Goal: Task Accomplishment & Management: Use online tool/utility

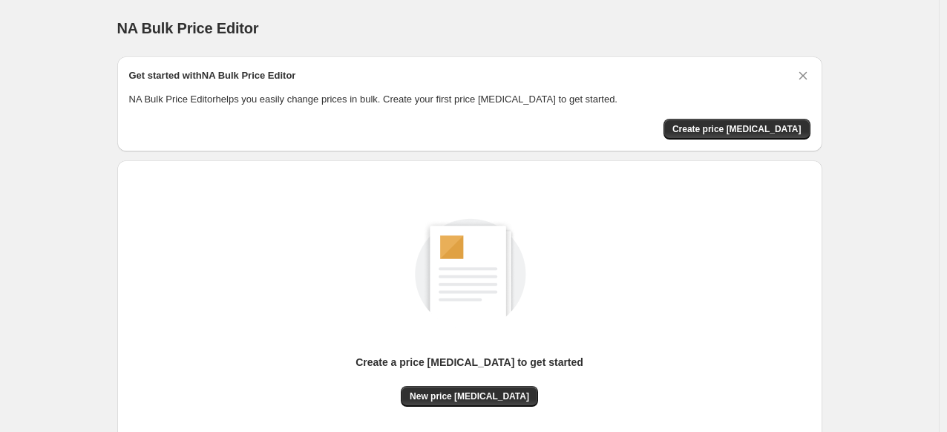
scroll to position [123, 0]
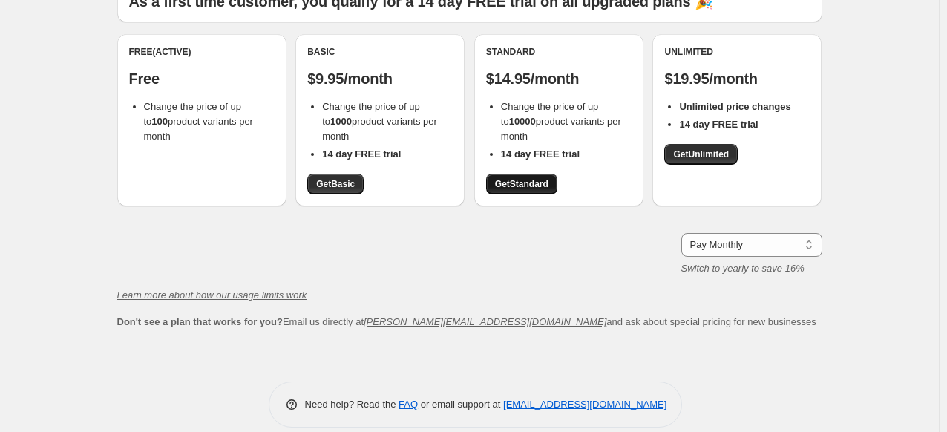
click at [523, 186] on span "Get Standard" at bounding box center [521, 184] width 53 height 12
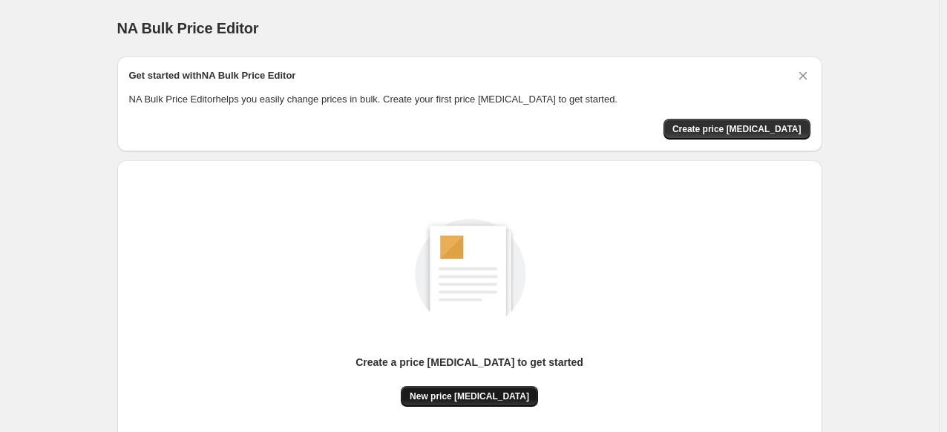
click at [464, 395] on span "New price [MEDICAL_DATA]" at bounding box center [469, 396] width 119 height 12
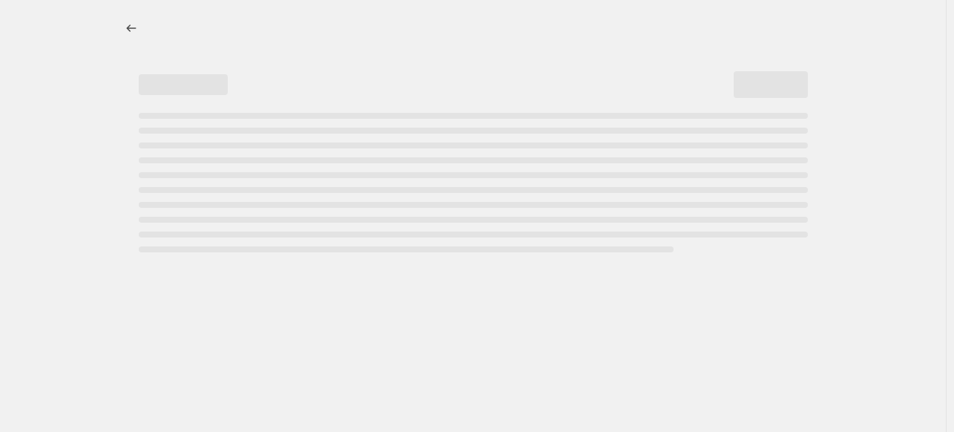
select select "percentage"
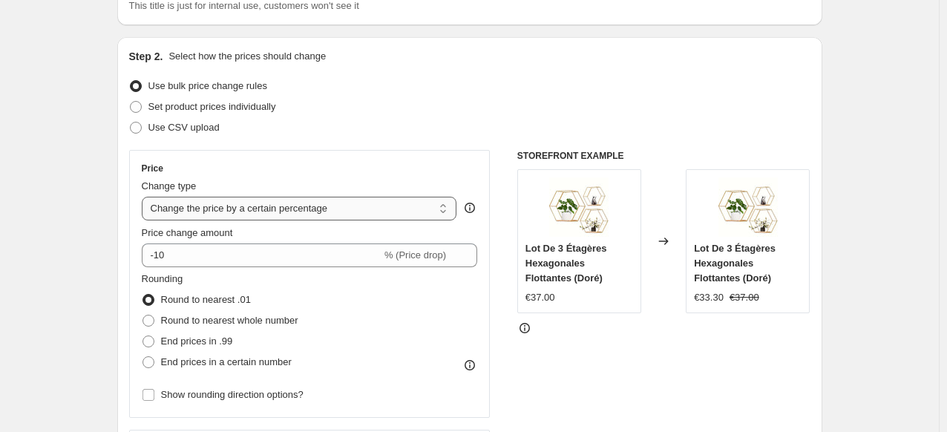
scroll to position [142, 0]
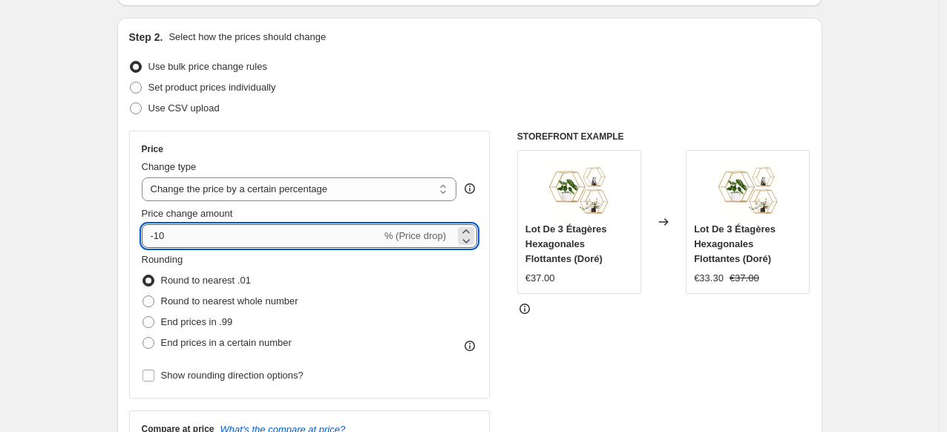
click at [310, 243] on input "-10" at bounding box center [262, 236] width 240 height 24
type input "-1"
type input "150"
click at [585, 358] on div "STOREFRONT EXAMPLE Lot De 3 Étagères Hexagonales Flottantes (Doré) €37.00 Chang…" at bounding box center [663, 313] width 293 height 364
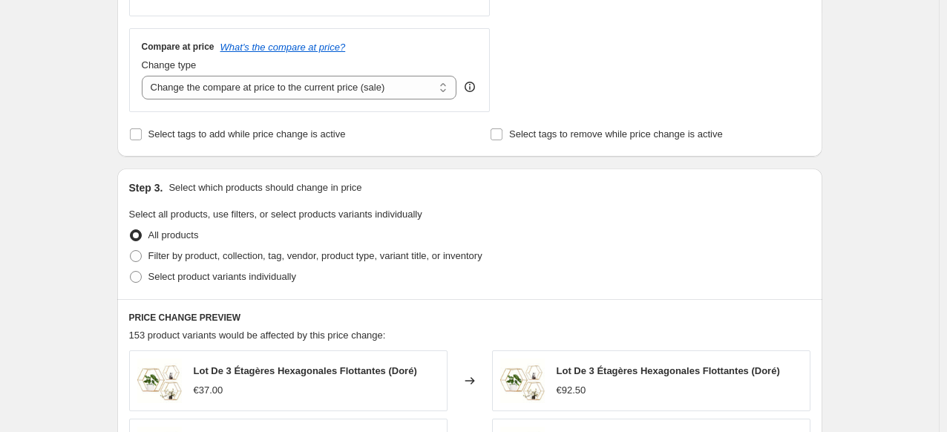
scroll to position [533, 0]
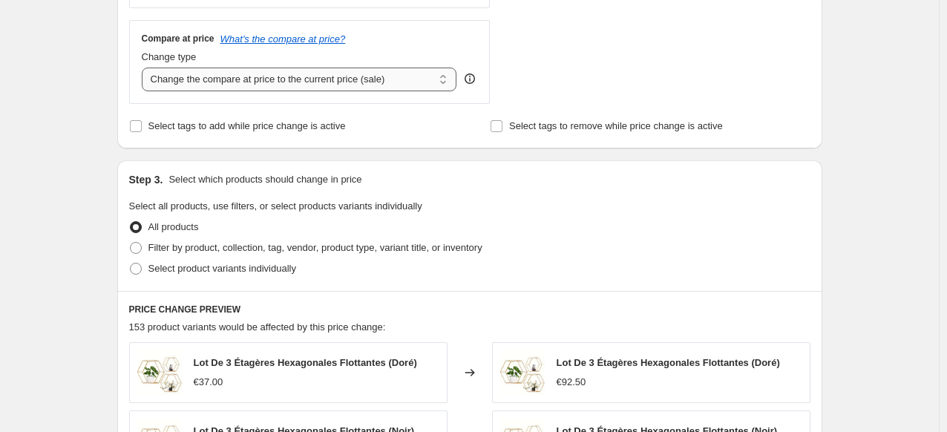
click at [376, 73] on select "Change the compare at price to the current price (sale) Change the compare at p…" at bounding box center [299, 80] width 315 height 24
select select "percentage"
click at [145, 68] on select "Change the compare at price to the current price (sale) Change the compare at p…" at bounding box center [299, 80] width 315 height 24
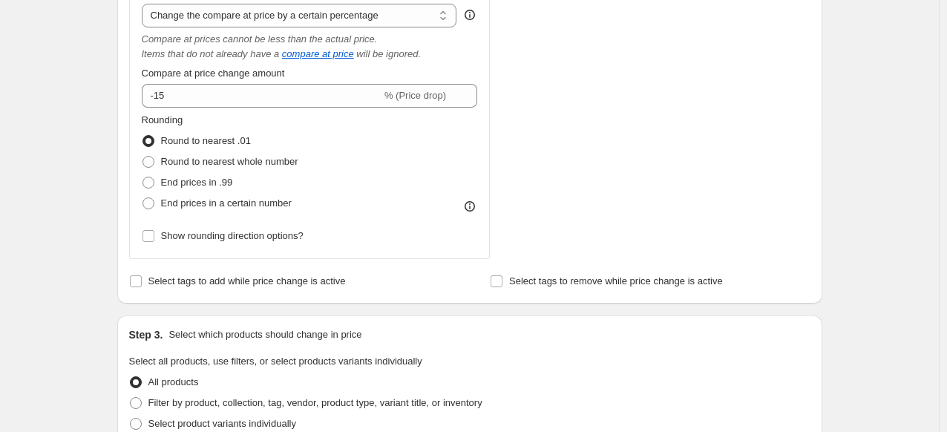
scroll to position [595, 0]
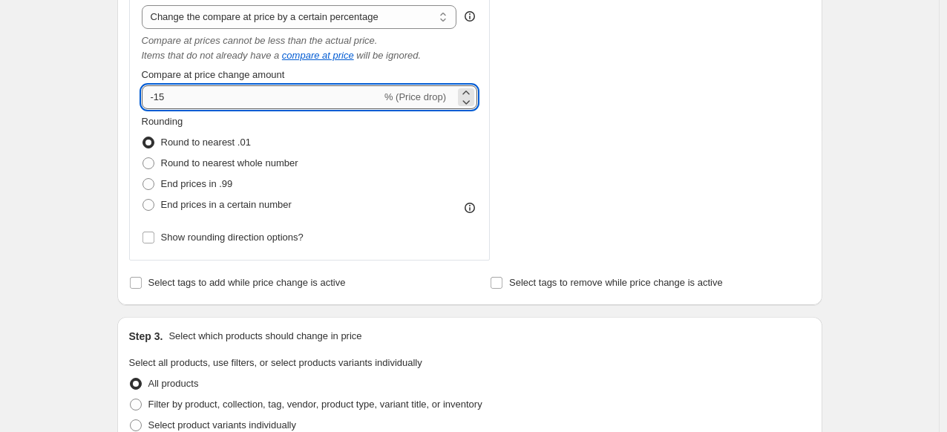
click at [229, 98] on input "-15" at bounding box center [262, 97] width 240 height 24
type input "-1"
type input "300"
click at [104, 156] on div "Create new price change job. This page is ready Create new price change job Dra…" at bounding box center [469, 256] width 740 height 1702
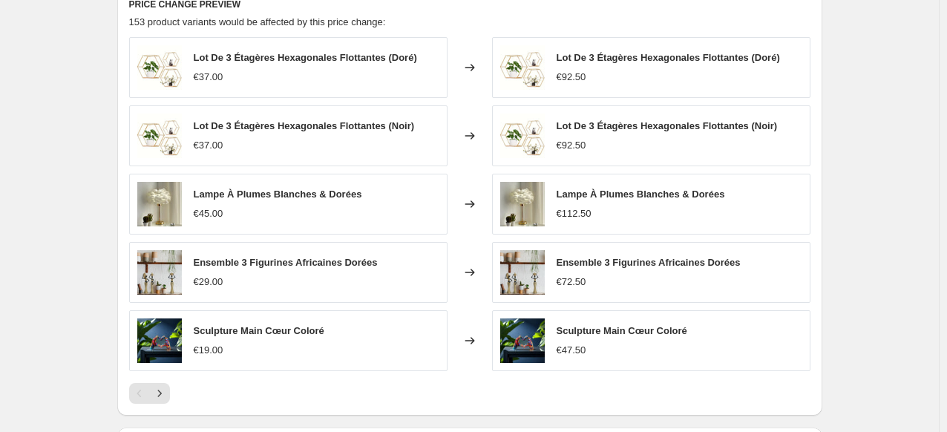
scroll to position [1058, 0]
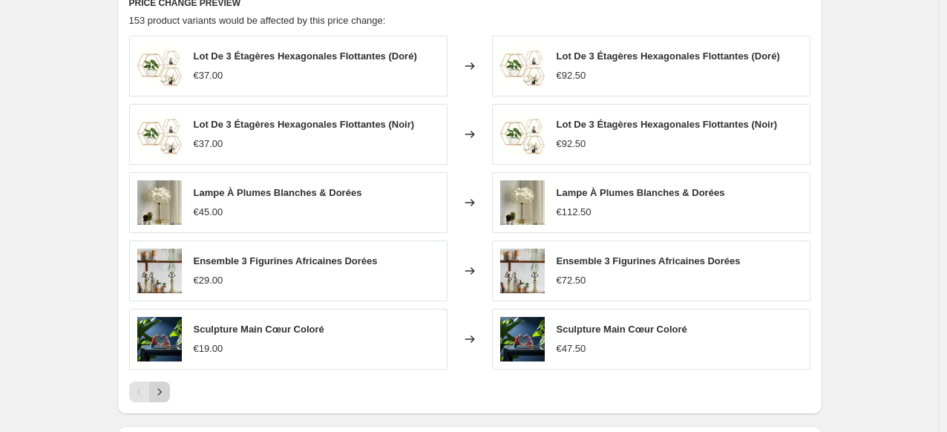
click at [159, 394] on icon "Next" at bounding box center [159, 391] width 15 height 15
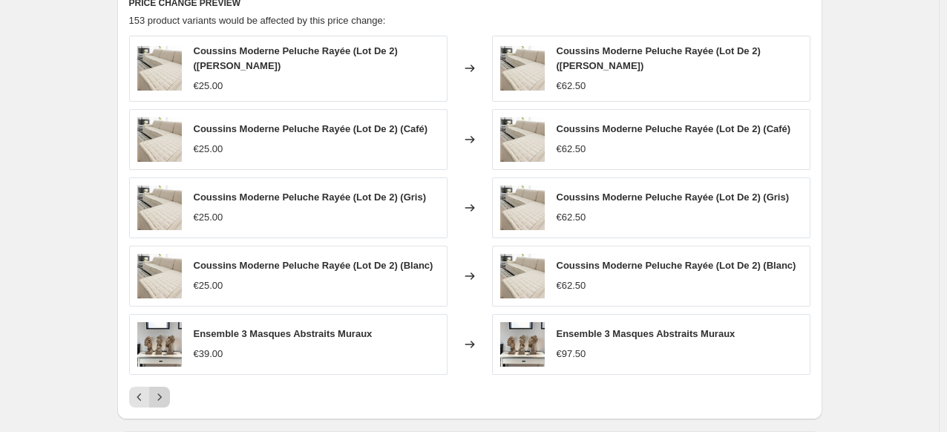
click at [159, 394] on icon "Next" at bounding box center [159, 397] width 15 height 15
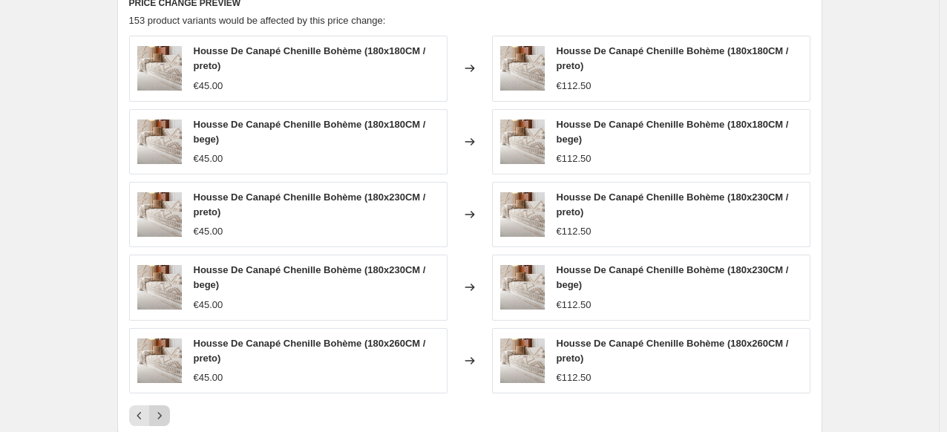
click at [159, 394] on div "Housse De Canapé Chenille Bohème (180x180CM / preto) €45.00 Changed to Housse D…" at bounding box center [469, 231] width 681 height 390
click at [163, 415] on icon "Next" at bounding box center [159, 415] width 15 height 15
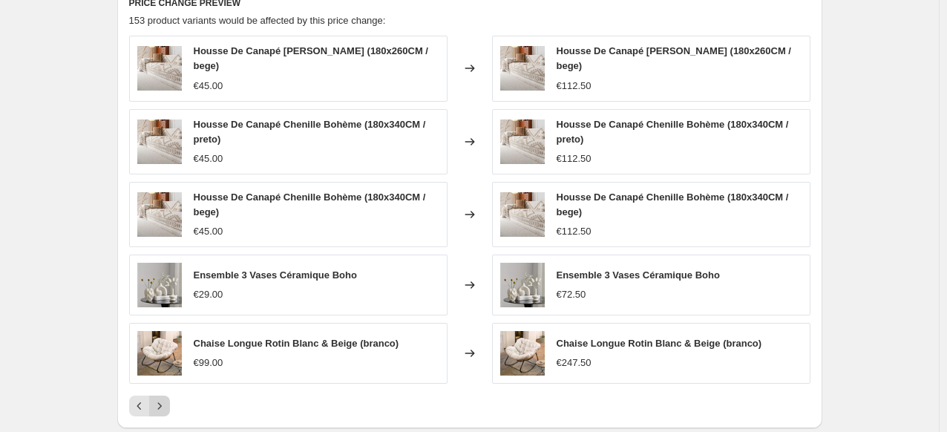
click at [163, 415] on div "PRICE CHANGE PREVIEW 153 product variants would be affected by this price chang…" at bounding box center [469, 206] width 705 height 444
click at [162, 409] on icon "Next" at bounding box center [159, 405] width 15 height 15
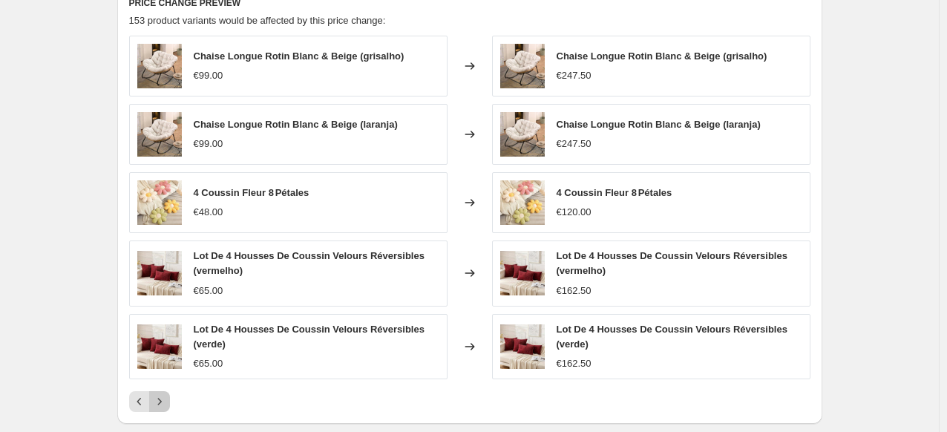
click at [162, 409] on button "Next" at bounding box center [159, 401] width 21 height 21
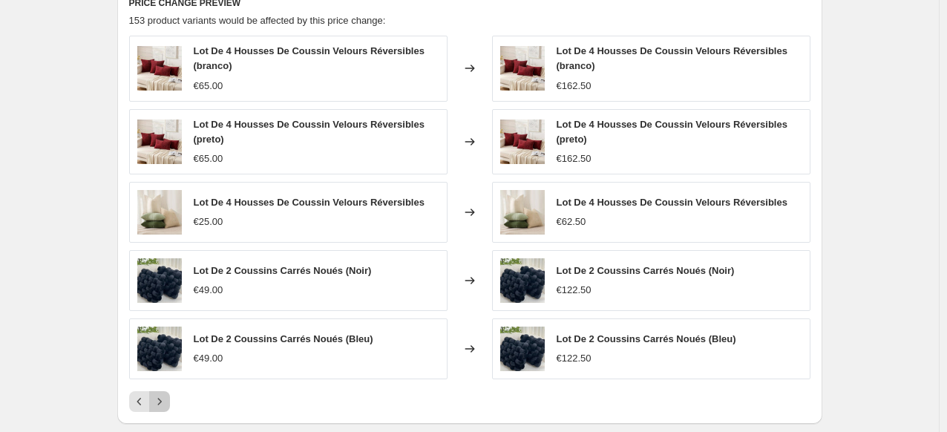
click at [162, 409] on button "Next" at bounding box center [159, 401] width 21 height 21
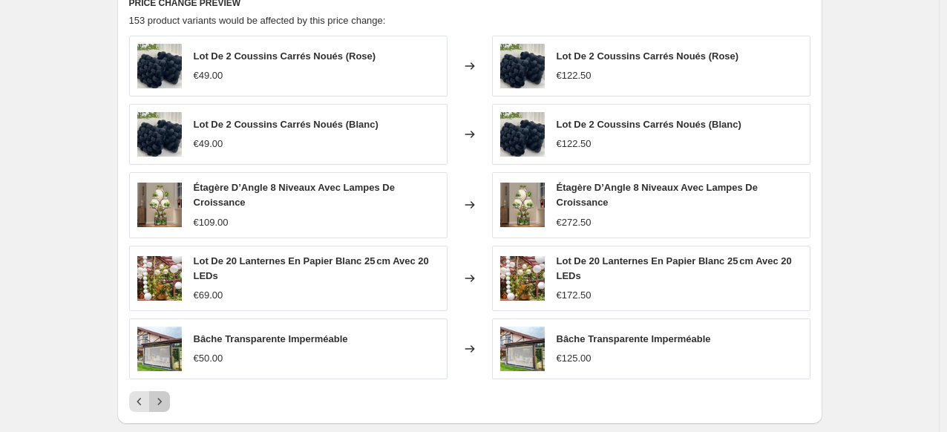
click at [162, 409] on button "Next" at bounding box center [159, 401] width 21 height 21
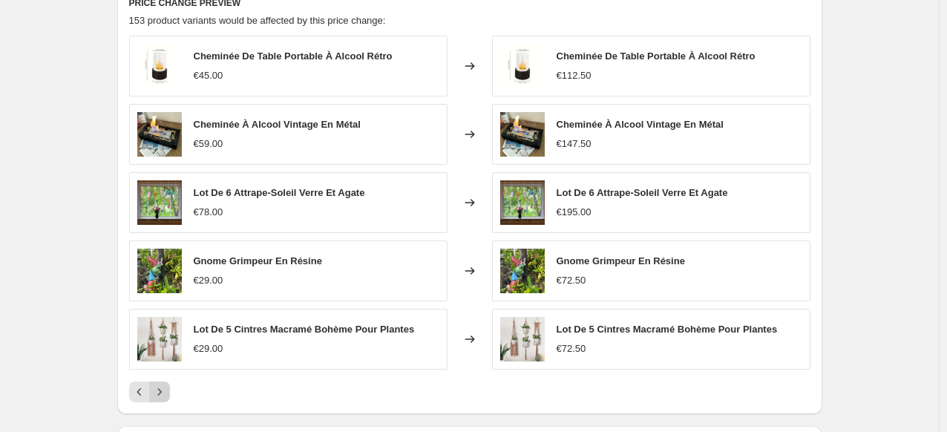
click at [162, 409] on div "PRICE CHANGE PREVIEW 153 product variants would be affected by this price chang…" at bounding box center [469, 199] width 705 height 430
click at [161, 392] on icon "Next" at bounding box center [159, 391] width 4 height 7
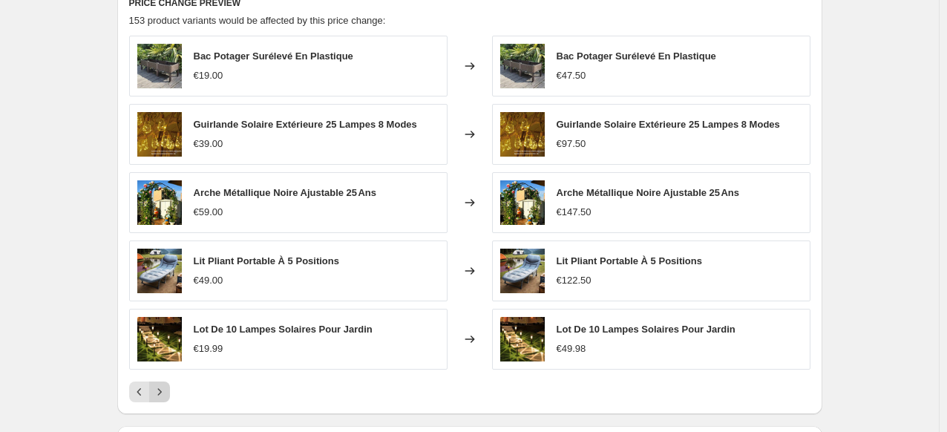
click at [161, 392] on icon "Next" at bounding box center [159, 391] width 4 height 7
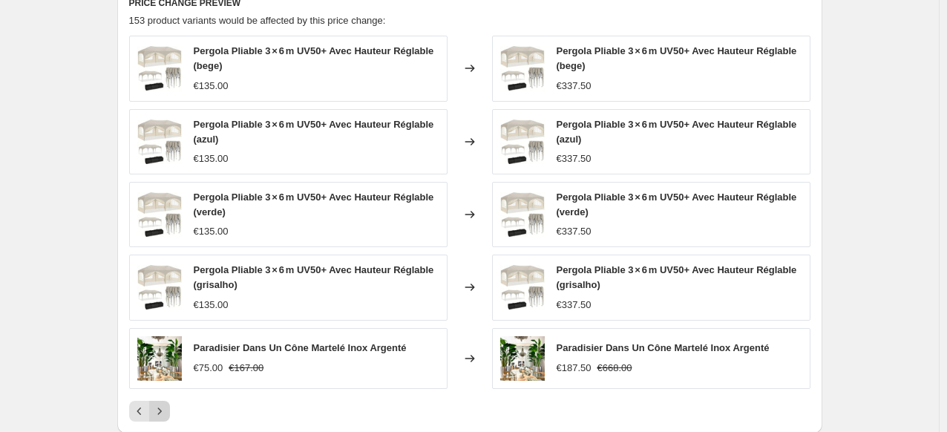
click at [164, 404] on icon "Next" at bounding box center [159, 411] width 15 height 15
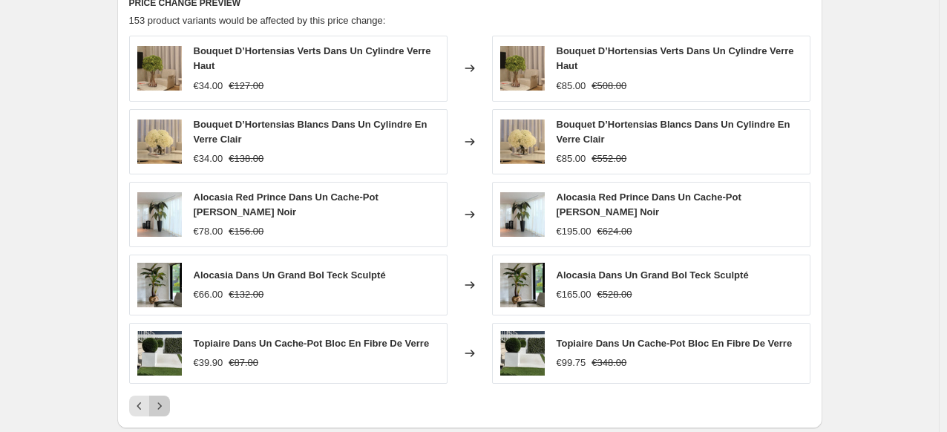
click at [164, 403] on icon "Next" at bounding box center [159, 405] width 15 height 15
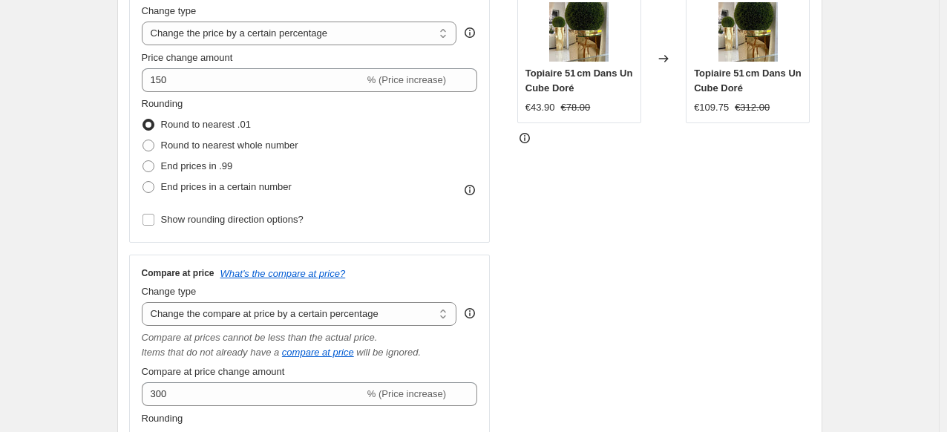
scroll to position [297, 0]
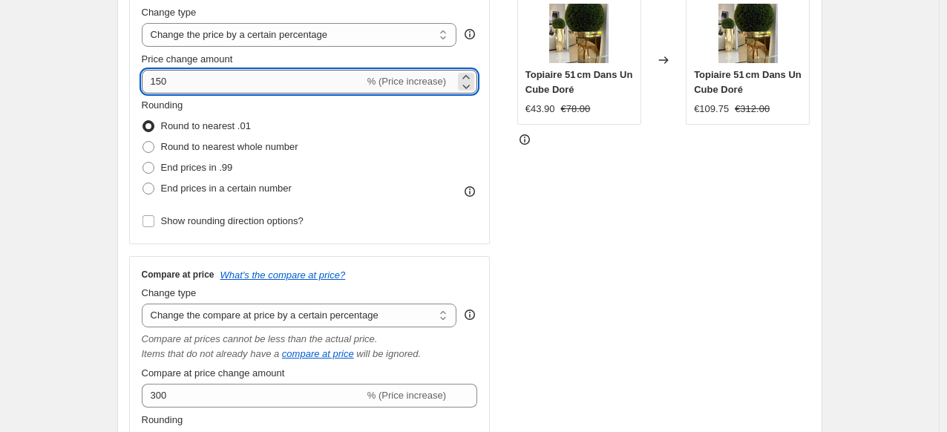
click at [246, 82] on input "150" at bounding box center [253, 82] width 223 height 24
type input "100"
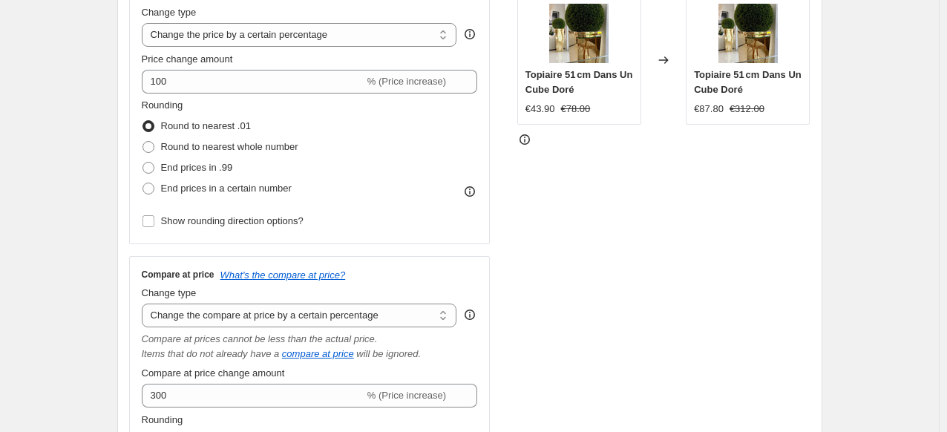
click at [760, 260] on div "STOREFRONT EXAMPLE Topiaire 51 cm Dans Un Cube Doré €43.90 €78.00 Changed to To…" at bounding box center [663, 267] width 293 height 582
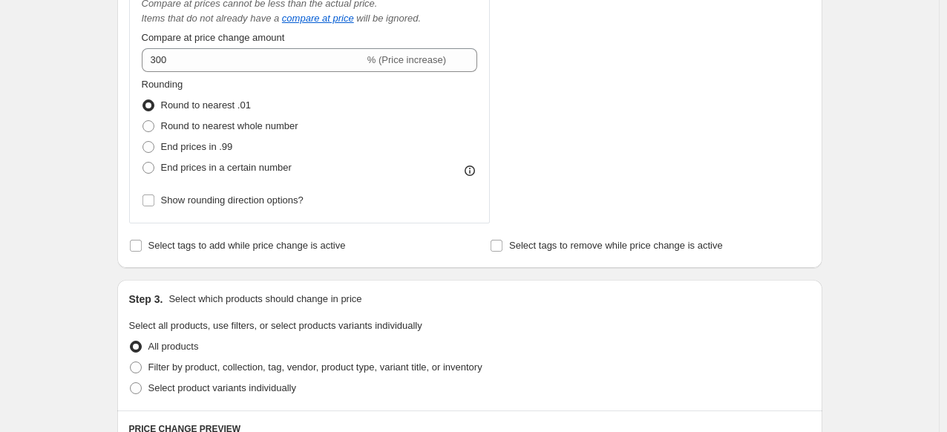
scroll to position [631, 0]
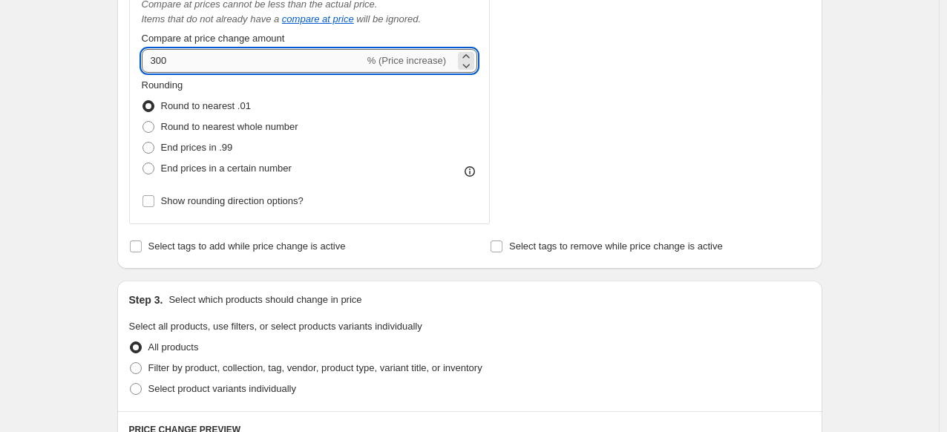
click at [277, 68] on input "300" at bounding box center [253, 61] width 223 height 24
type input "3"
type input "200"
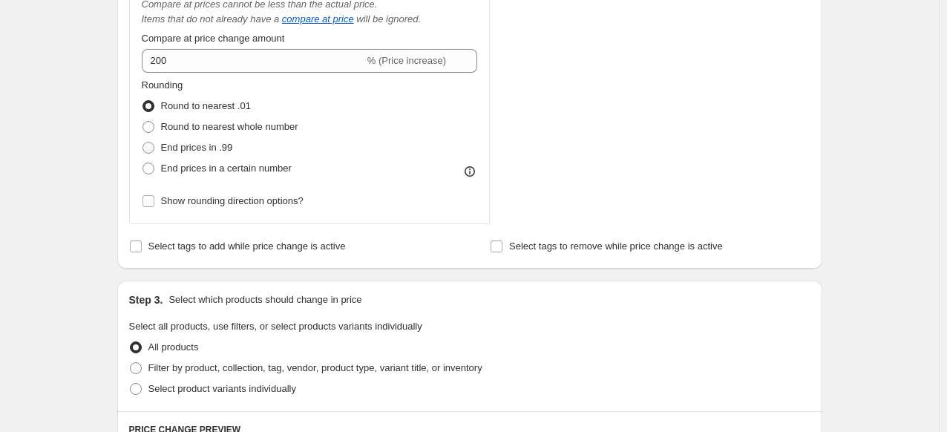
click at [102, 93] on div "Create new price change job. This page is ready Create new price change job Dra…" at bounding box center [469, 225] width 740 height 1712
drag, startPoint x: 466, startPoint y: 188, endPoint x: 482, endPoint y: 104, distance: 86.1
click at [482, 104] on div "Compare at price What's the compare at price? Change type Change the compare at…" at bounding box center [309, 72] width 361 height 303
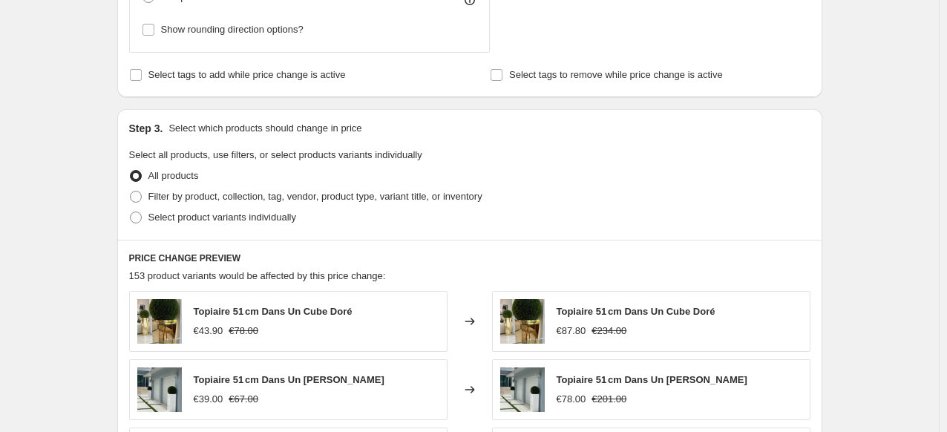
click at [709, 183] on div "All products" at bounding box center [469, 175] width 681 height 21
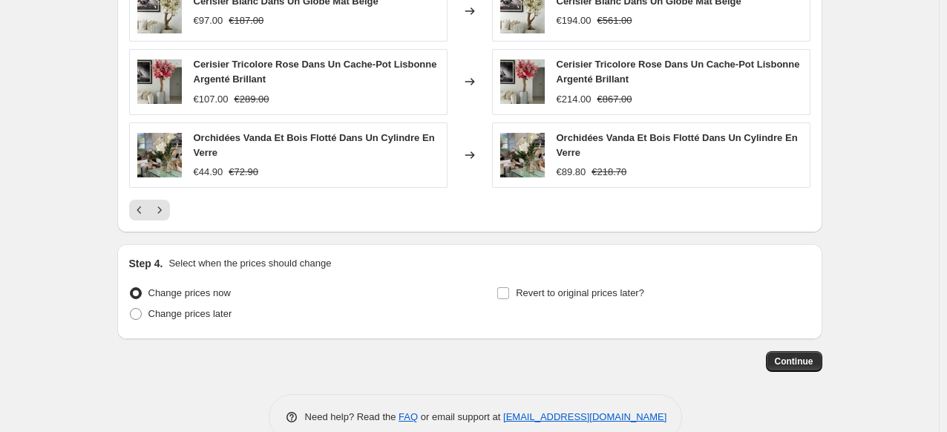
scroll to position [1278, 0]
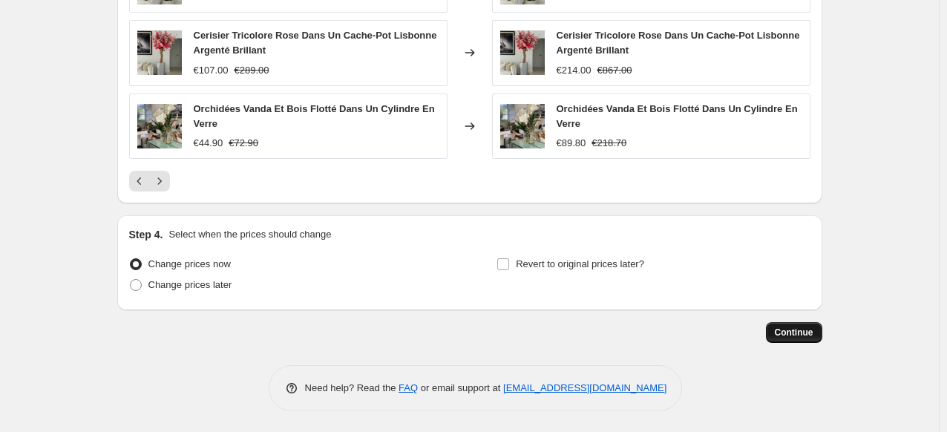
click at [804, 329] on span "Continue" at bounding box center [794, 332] width 39 height 12
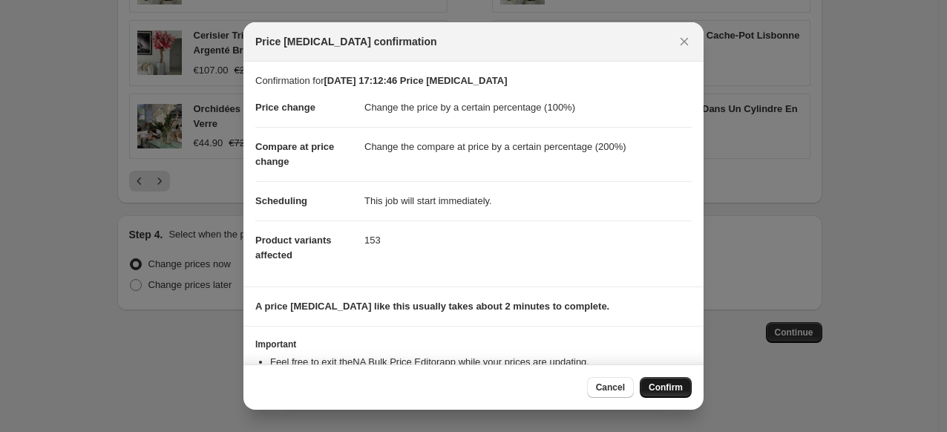
click at [660, 385] on span "Confirm" at bounding box center [665, 387] width 34 height 12
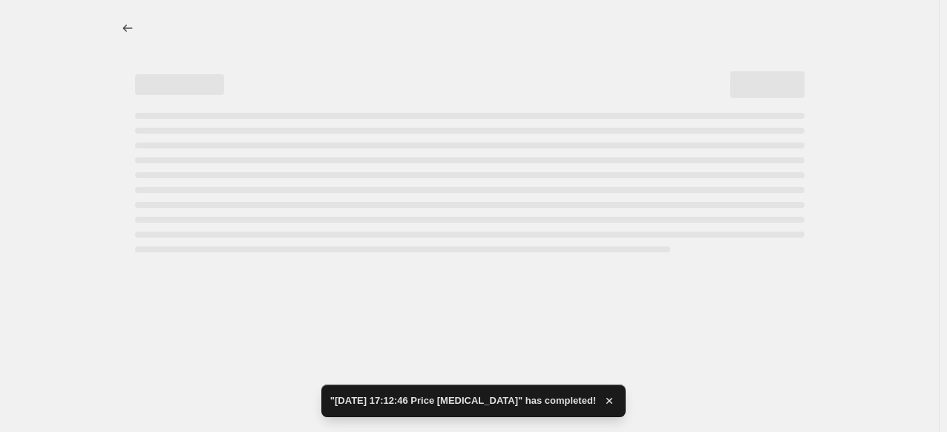
select select "percentage"
